Goal: Information Seeking & Learning: Learn about a topic

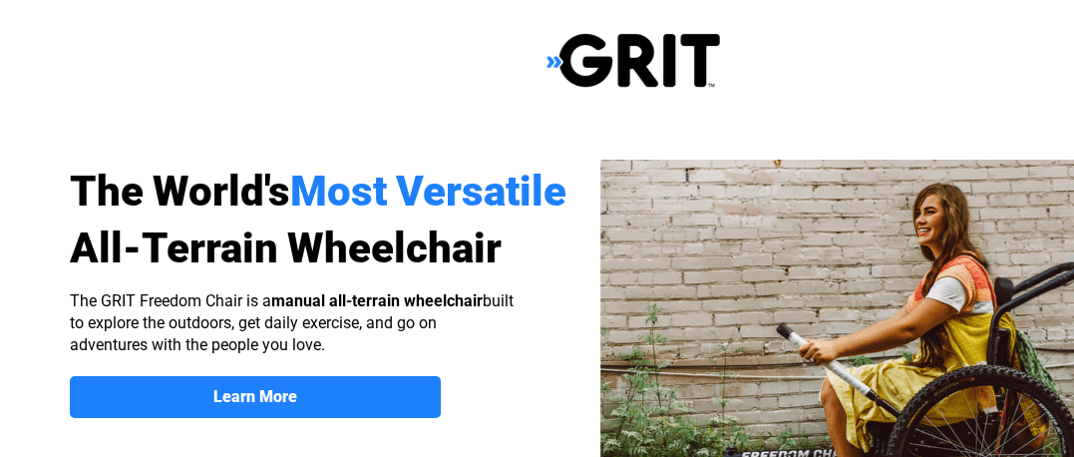
select select "US"
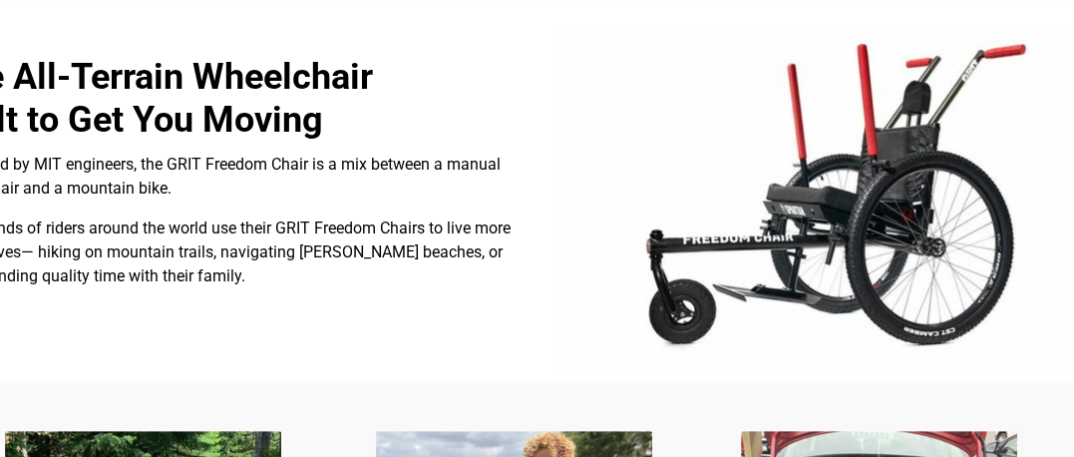
scroll to position [567, 132]
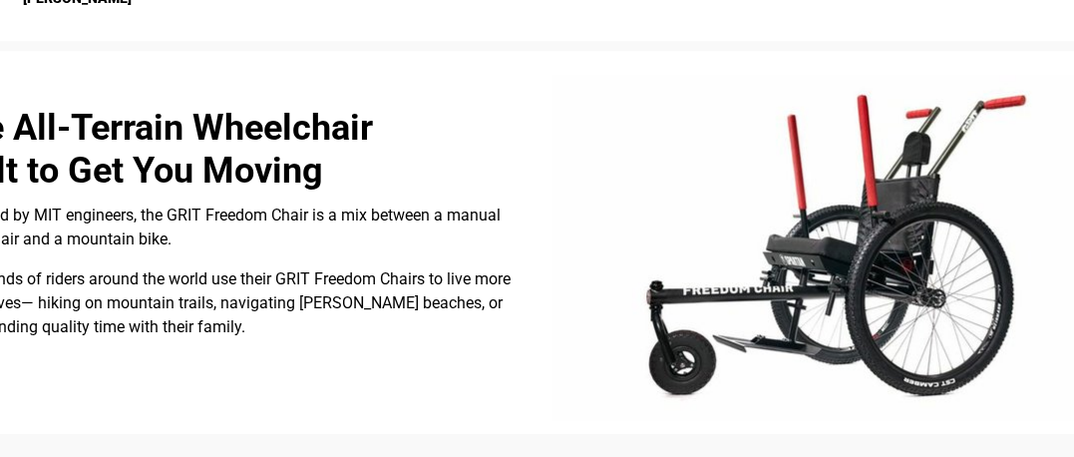
drag, startPoint x: 96, startPoint y: 453, endPoint x: 86, endPoint y: 456, distance: 10.4
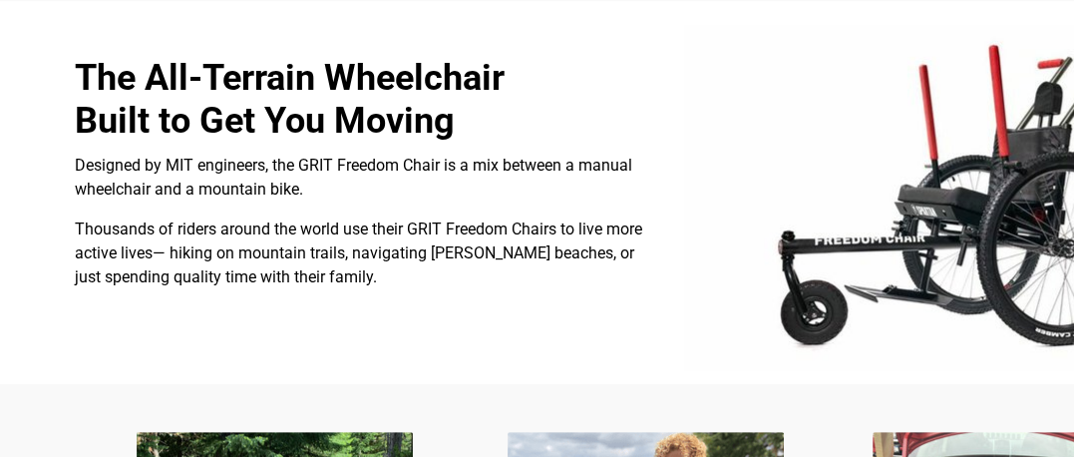
scroll to position [567, 0]
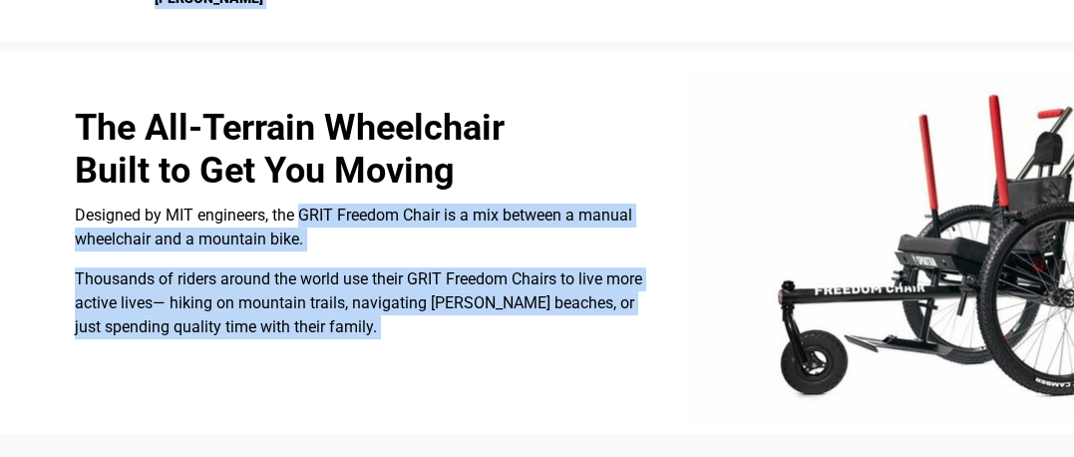
drag, startPoint x: 299, startPoint y: 203, endPoint x: 439, endPoint y: 200, distance: 139.6
click at [382, 210] on span "Designed by MIT engineers, the GRIT Freedom Chair is a mix between a manual whe…" at bounding box center [353, 226] width 557 height 43
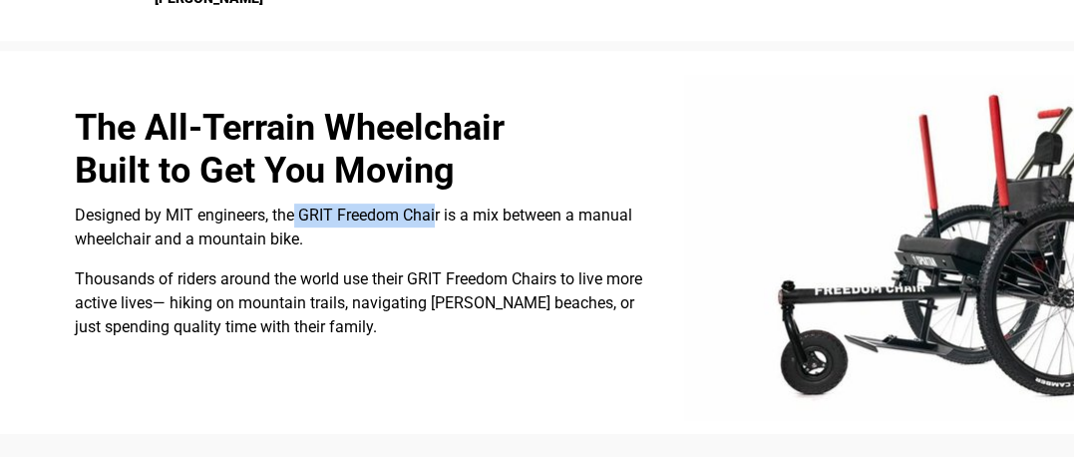
drag, startPoint x: 295, startPoint y: 211, endPoint x: 439, endPoint y: 213, distance: 143.6
click at [439, 213] on span "Designed by MIT engineers, the GRIT Freedom Chair is a mix between a manual whe…" at bounding box center [353, 226] width 557 height 43
click at [298, 208] on span "Designed by MIT engineers, the GRIT Freedom Chair is a mix between a manual whe…" at bounding box center [353, 226] width 557 height 43
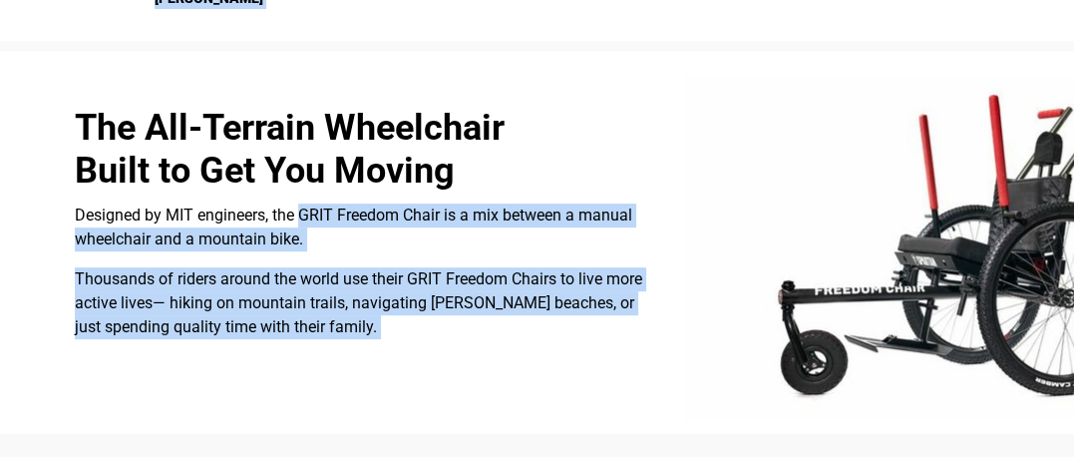
drag, startPoint x: 298, startPoint y: 208, endPoint x: 359, endPoint y: 195, distance: 62.2
click at [334, 224] on p "Designed by MIT engineers, the GRIT Freedom Chair is a mix between a manual whe…" at bounding box center [366, 227] width 583 height 48
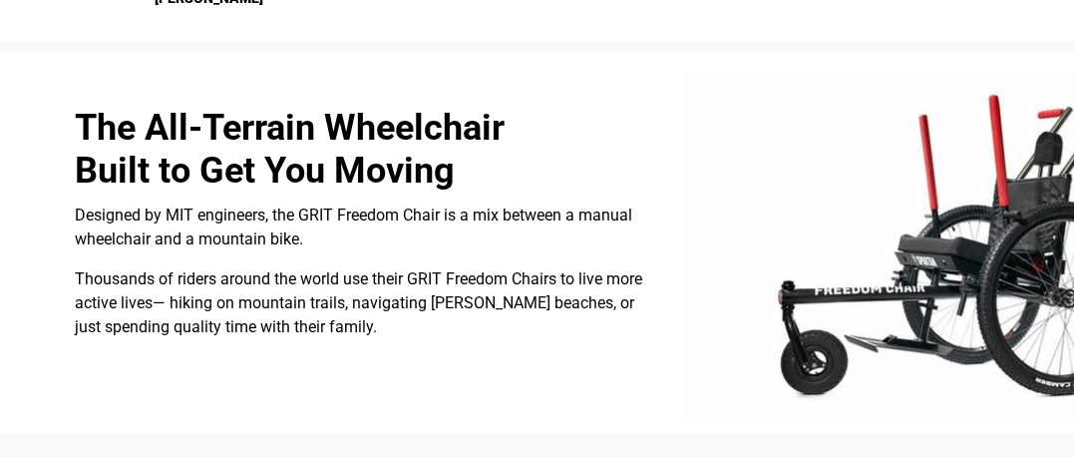
drag, startPoint x: 296, startPoint y: 215, endPoint x: 317, endPoint y: 227, distance: 24.1
click at [317, 227] on p "Designed by MIT engineers, the GRIT Freedom Chair is a mix between a manual whe…" at bounding box center [366, 227] width 583 height 48
click at [254, 219] on span "Designed by MIT engineers, the GRIT Freedom Chair is a mix between a manual whe…" at bounding box center [353, 226] width 557 height 43
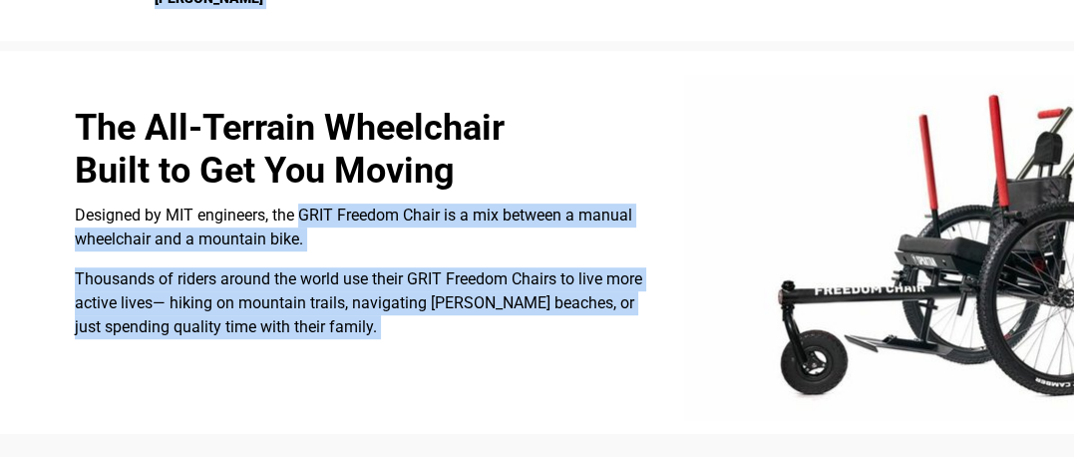
drag, startPoint x: 298, startPoint y: 213, endPoint x: 385, endPoint y: 201, distance: 87.6
click at [385, 203] on p "Designed by MIT engineers, the GRIT Freedom Chair is a mix between a manual whe…" at bounding box center [366, 227] width 583 height 48
click at [307, 206] on span "Designed by MIT engineers, the GRIT Freedom Chair is a mix between a manual whe…" at bounding box center [353, 226] width 557 height 43
drag, startPoint x: 296, startPoint y: 209, endPoint x: 316, endPoint y: 199, distance: 22.3
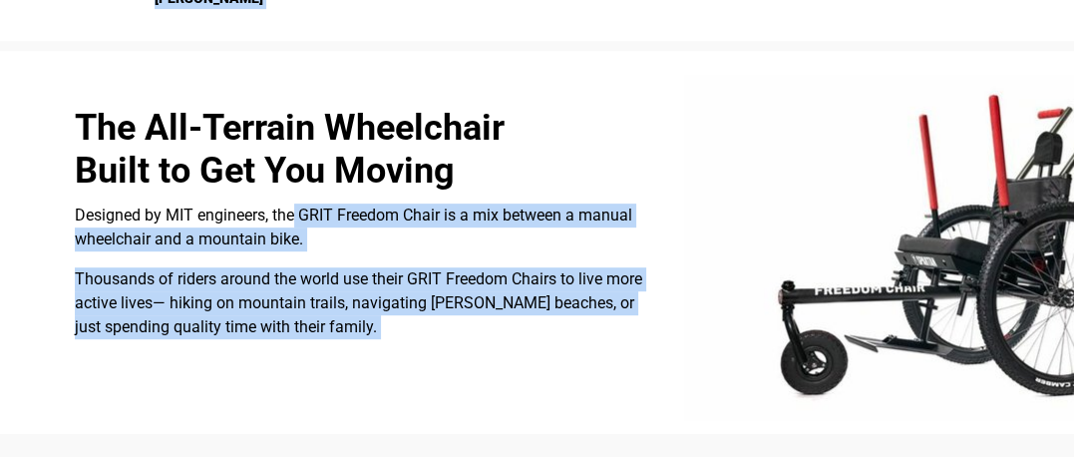
click at [317, 199] on div at bounding box center [633, 242] width 1266 height 383
click at [316, 208] on span "Designed by MIT engineers, the GRIT Freedom Chair is a mix between a manual whe…" at bounding box center [353, 226] width 557 height 43
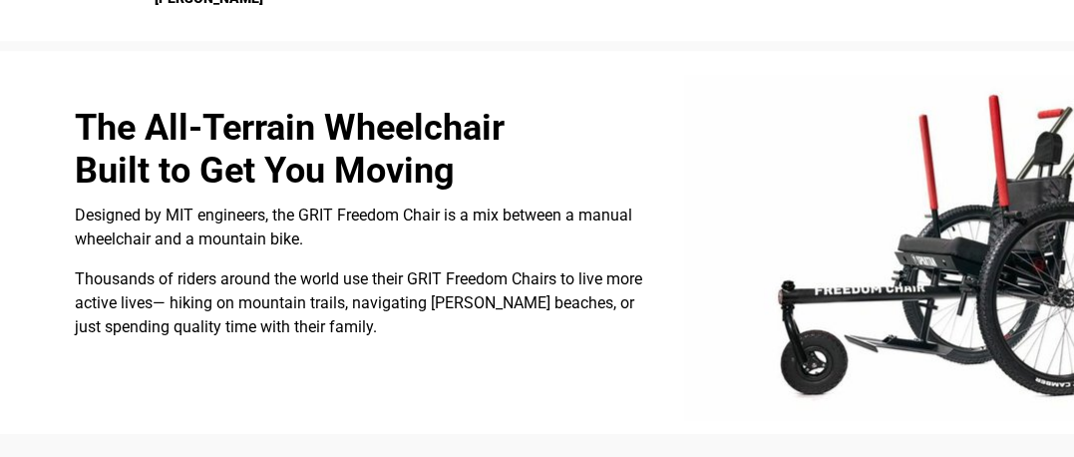
click at [351, 127] on span "The All-Terrain Wheelchair Built to Get You Moving" at bounding box center [290, 149] width 430 height 85
drag, startPoint x: 297, startPoint y: 214, endPoint x: 434, endPoint y: 202, distance: 137.1
click at [434, 203] on p "Designed by MIT engineers, the GRIT Freedom Chair is a mix between a manual whe…" at bounding box center [366, 227] width 583 height 48
click at [294, 216] on span "Designed by MIT engineers, the GRIT Freedom Chair is a mix between a manual whe…" at bounding box center [353, 226] width 557 height 43
drag, startPoint x: 298, startPoint y: 216, endPoint x: 442, endPoint y: 211, distance: 143.7
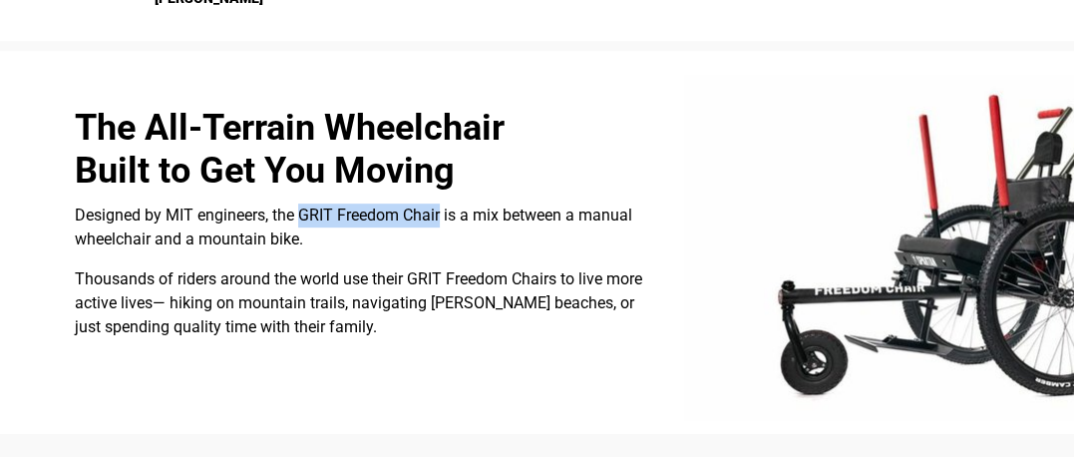
click at [442, 211] on span "Designed by MIT engineers, the GRIT Freedom Chair is a mix between a manual whe…" at bounding box center [353, 226] width 557 height 43
copy span "GRIT Freedom Chair"
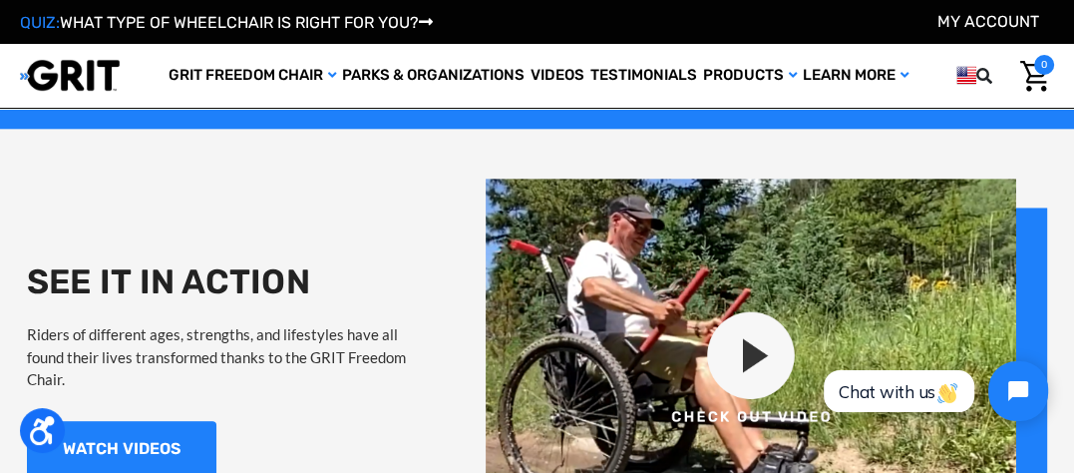
scroll to position [1595, 0]
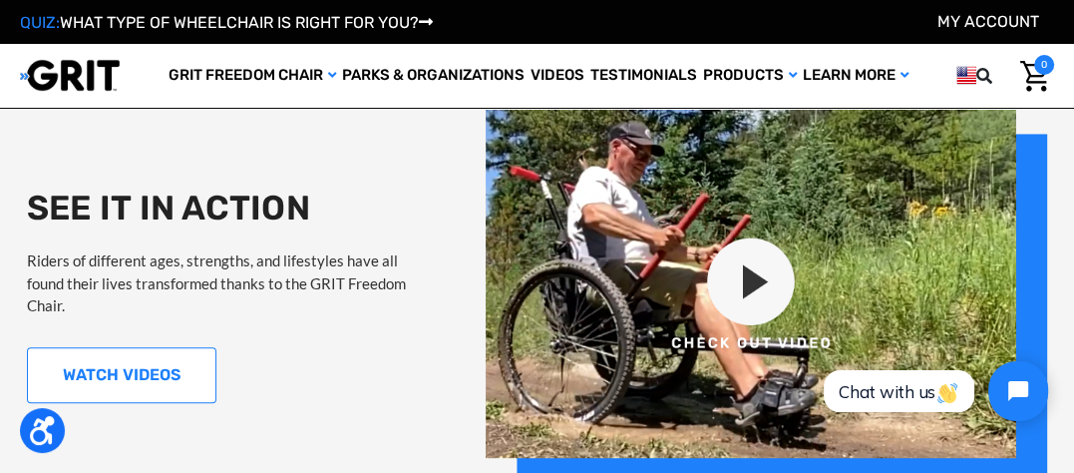
click at [100, 373] on link "WATCH VIDEOS" at bounding box center [121, 375] width 189 height 56
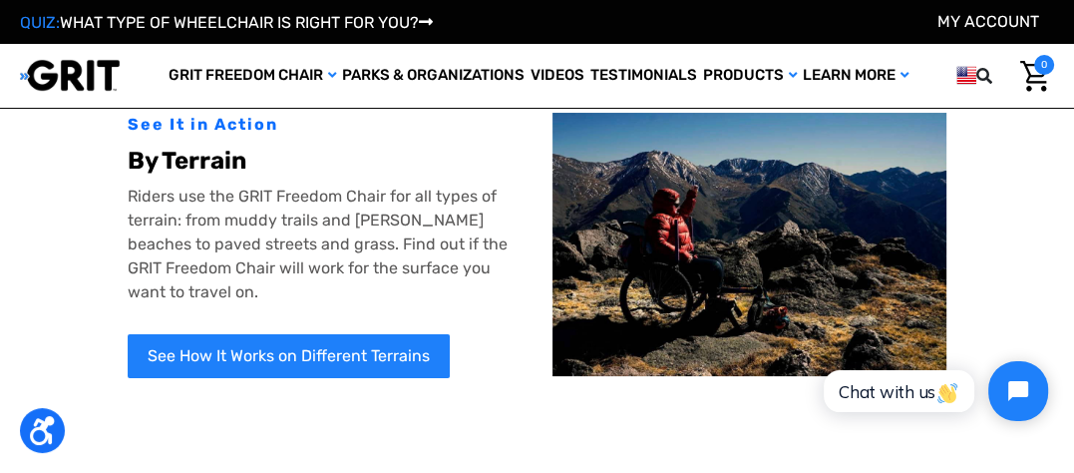
scroll to position [100, 0]
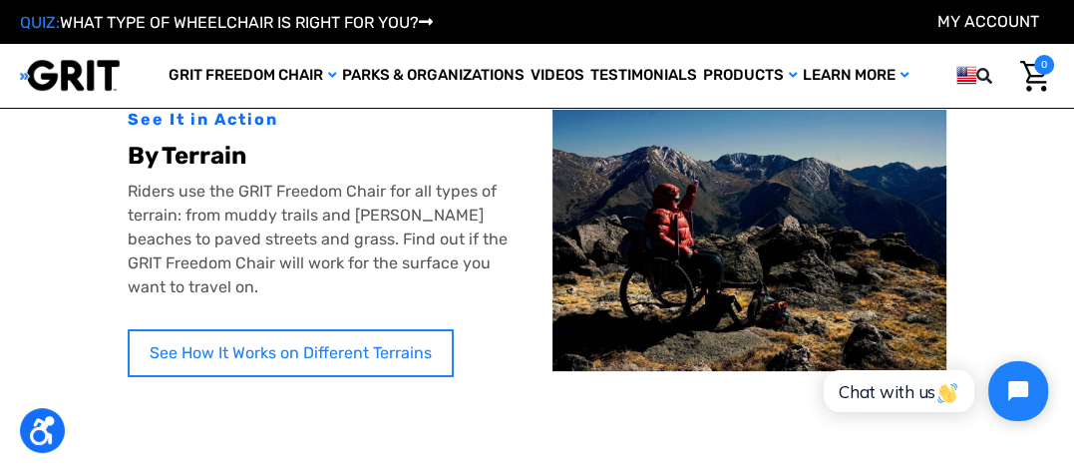
click at [274, 369] on link "See How It Works on Different Terrains" at bounding box center [291, 353] width 326 height 48
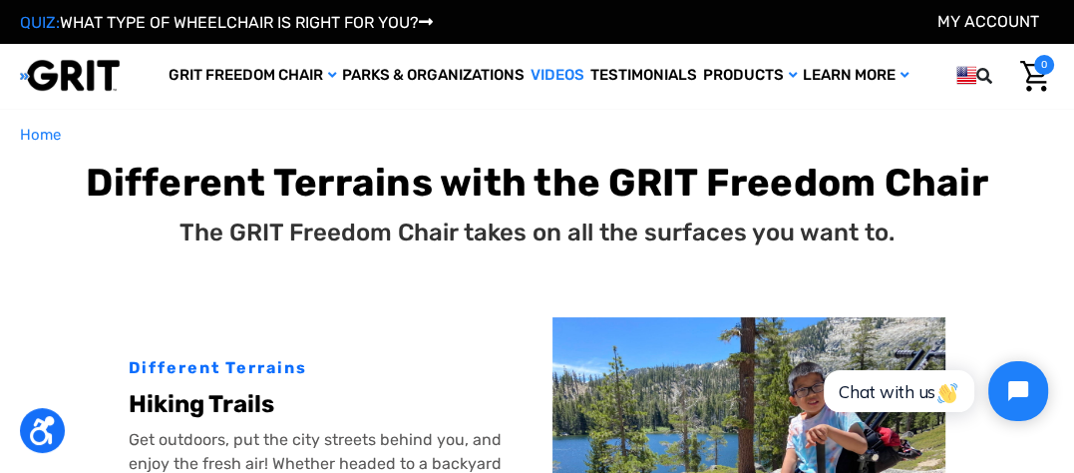
click at [568, 77] on link "Videos" at bounding box center [557, 76] width 60 height 64
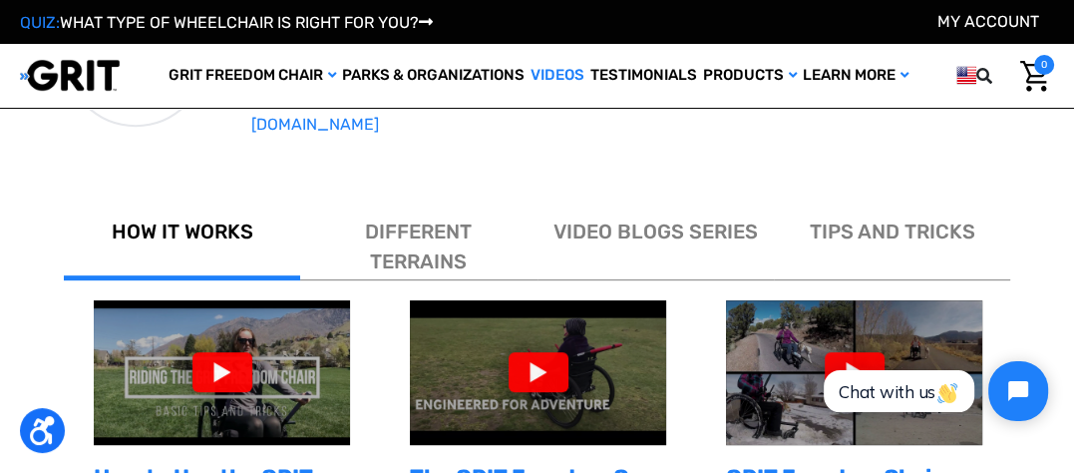
scroll to position [626, 0]
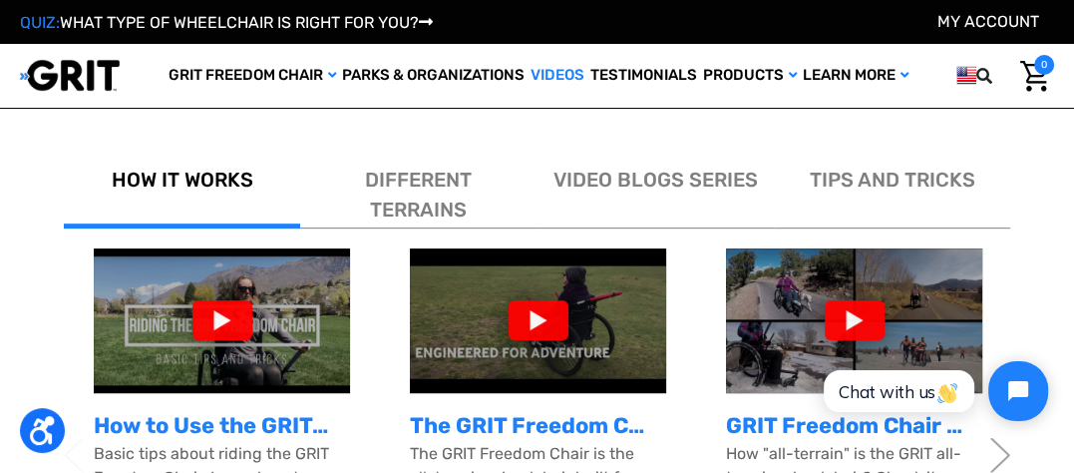
click at [549, 317] on div at bounding box center [539, 320] width 60 height 40
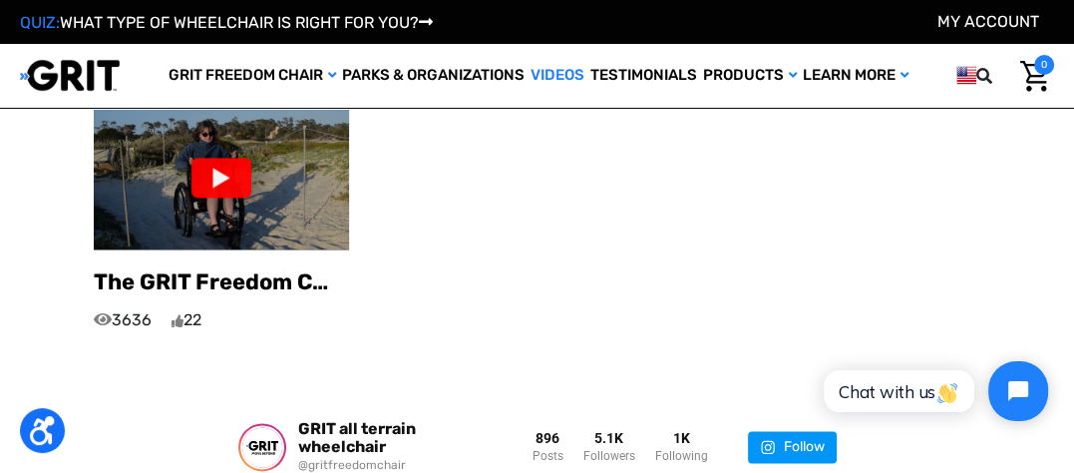
scroll to position [1823, 0]
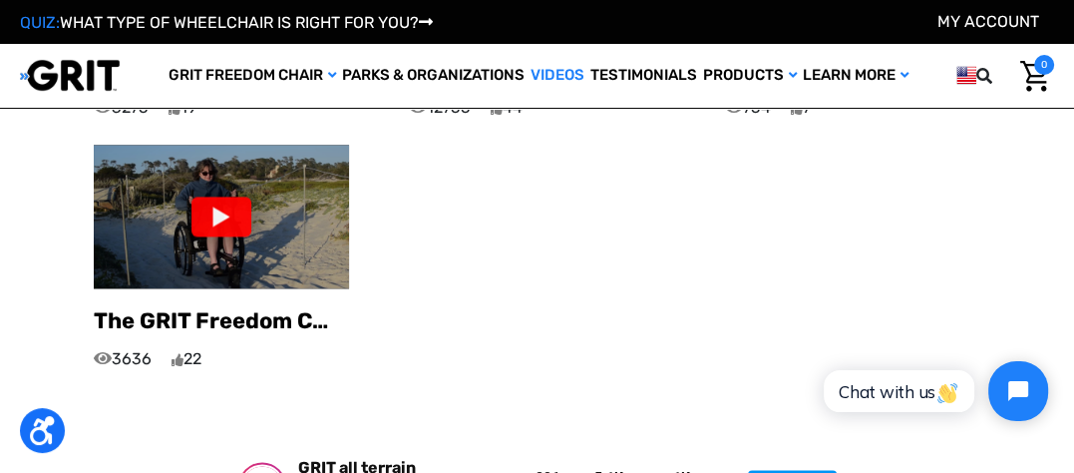
click at [542, 78] on link "Videos" at bounding box center [557, 76] width 60 height 64
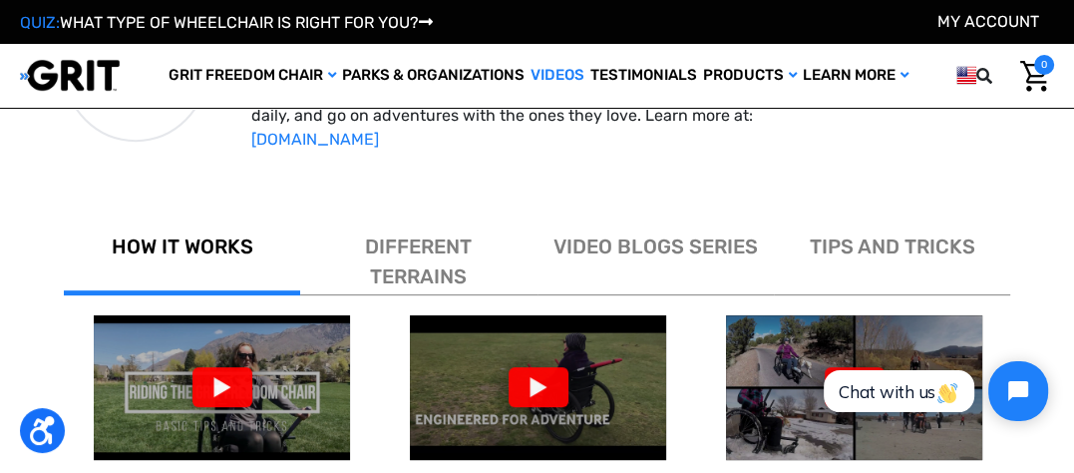
scroll to position [626, 0]
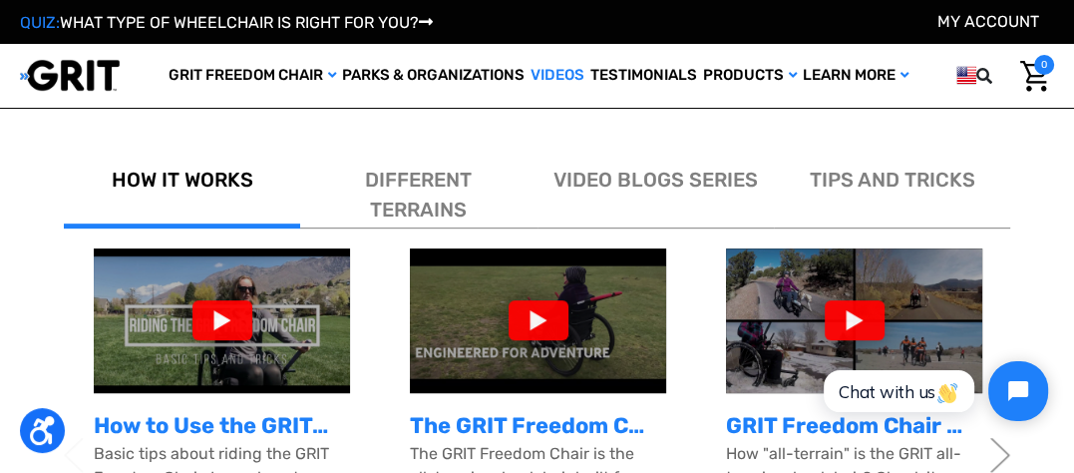
click at [529, 302] on div at bounding box center [539, 320] width 60 height 40
